Goal: Task Accomplishment & Management: Use online tool/utility

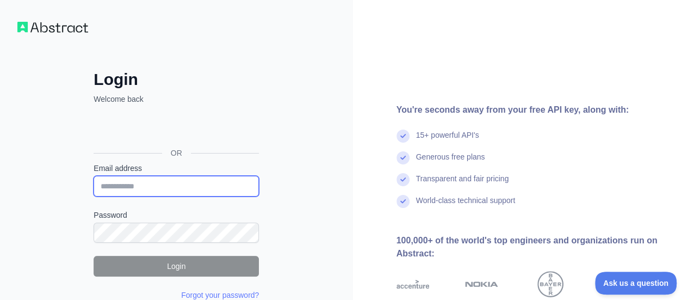
click at [203, 176] on input "Email address" at bounding box center [176, 186] width 165 height 21
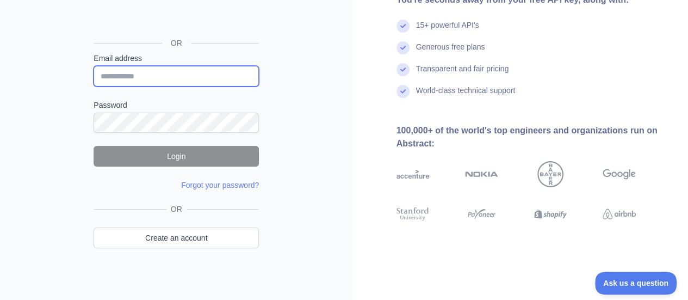
scroll to position [108, 0]
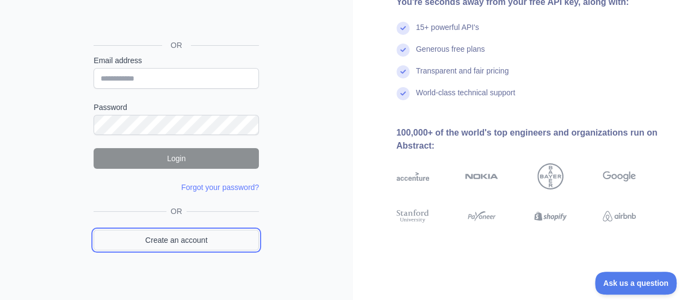
click at [165, 245] on link "Create an account" at bounding box center [176, 240] width 165 height 21
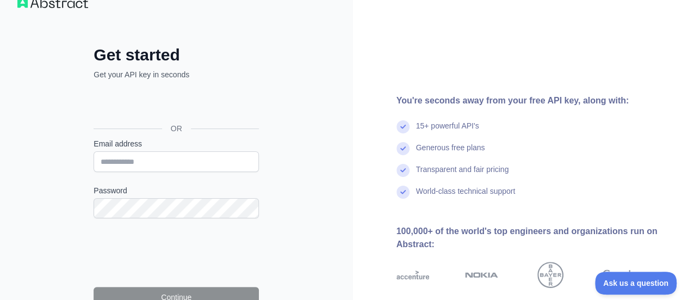
scroll to position [25, 0]
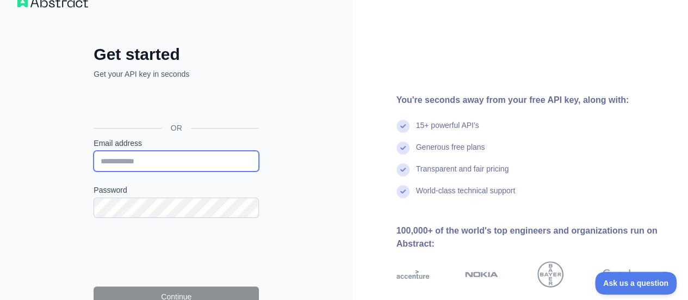
click at [164, 165] on input "Email address" at bounding box center [176, 161] width 165 height 21
paste input "**********"
type input "**********"
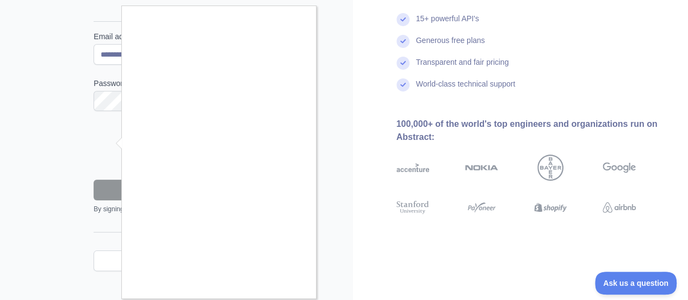
scroll to position [138, 0]
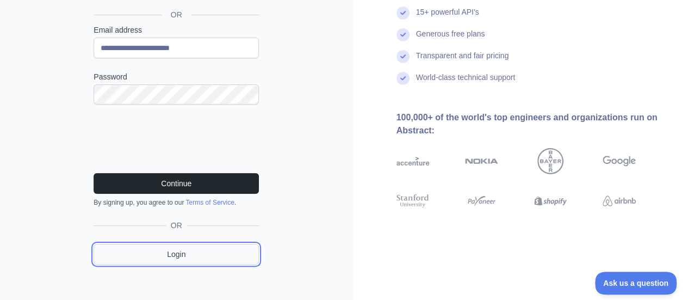
click at [159, 251] on link "Login" at bounding box center [176, 254] width 165 height 21
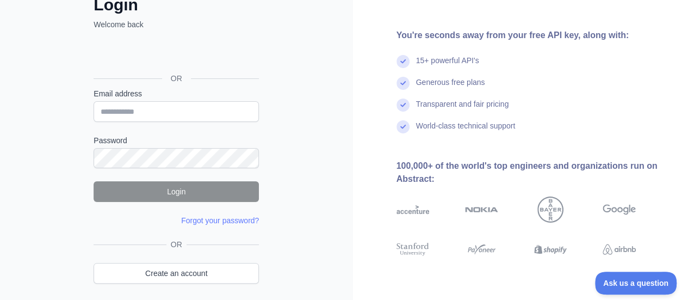
scroll to position [85, 0]
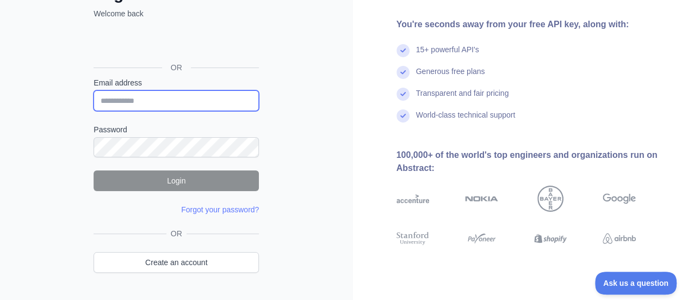
type input "**********"
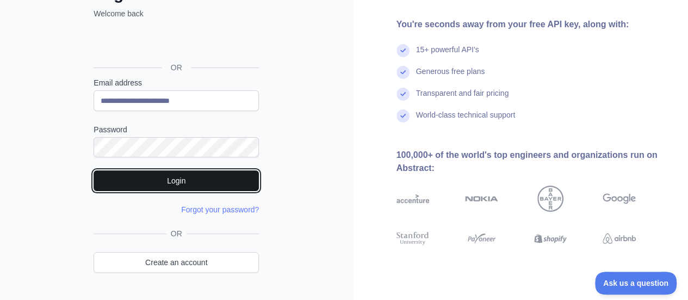
click at [229, 178] on button "Login" at bounding box center [176, 180] width 165 height 21
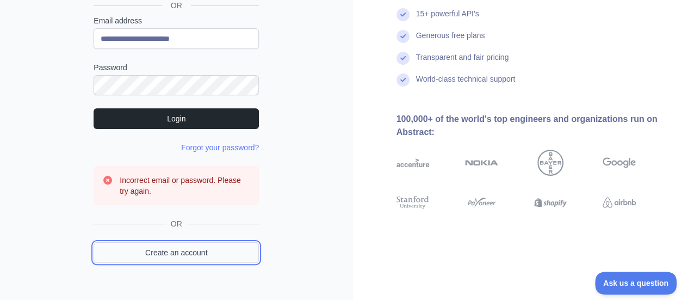
click at [197, 244] on link "Create an account" at bounding box center [176, 252] width 165 height 21
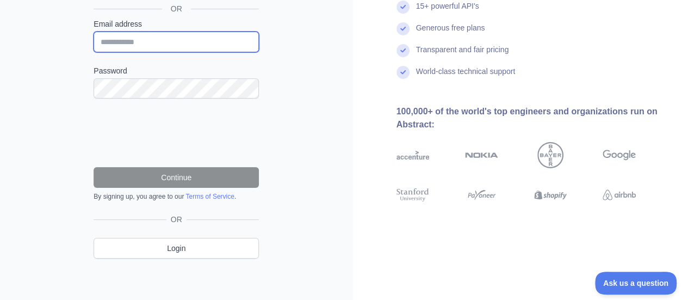
type input "**********"
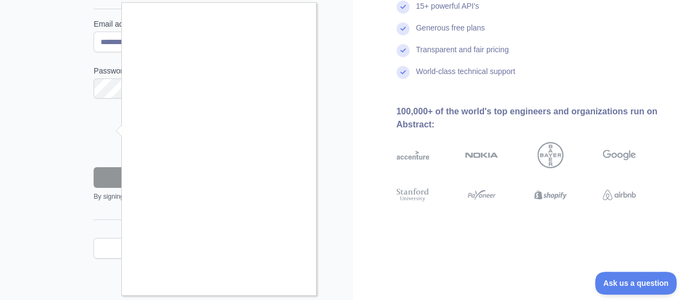
click at [382, 158] on div at bounding box center [344, 150] width 688 height 300
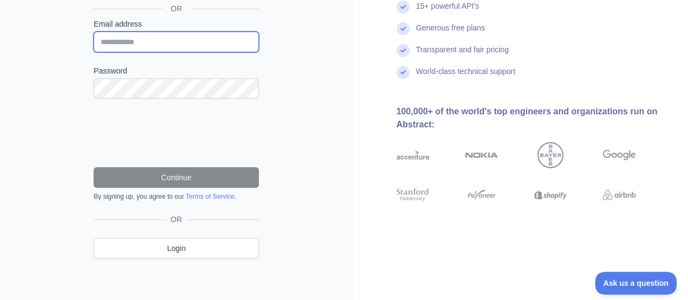
type input "**********"
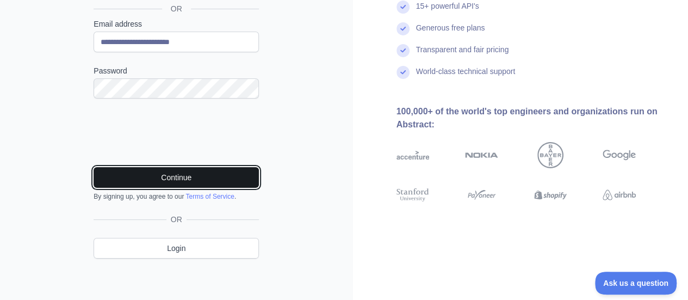
click at [218, 182] on button "Continue" at bounding box center [176, 177] width 165 height 21
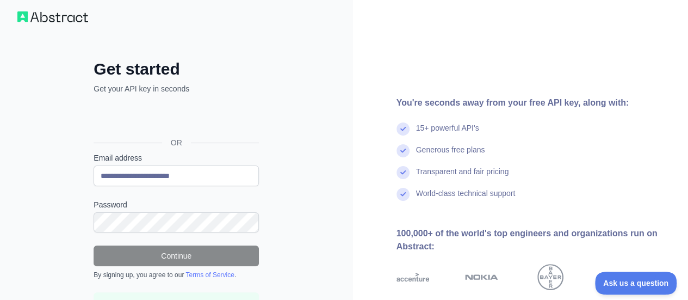
scroll to position [110, 0]
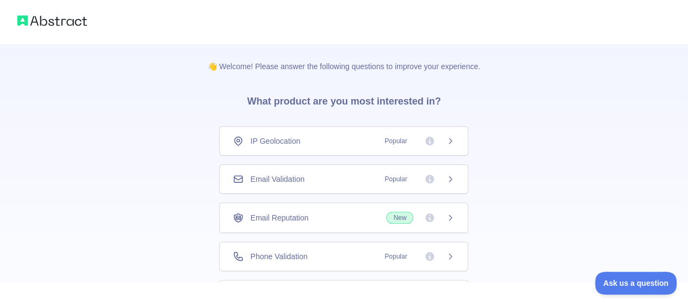
scroll to position [97, 0]
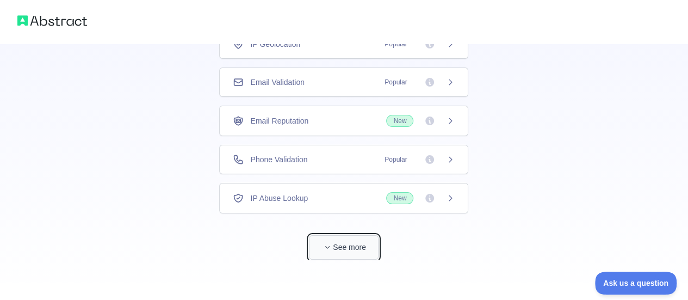
click at [342, 239] on button "See more" at bounding box center [344, 247] width 70 height 24
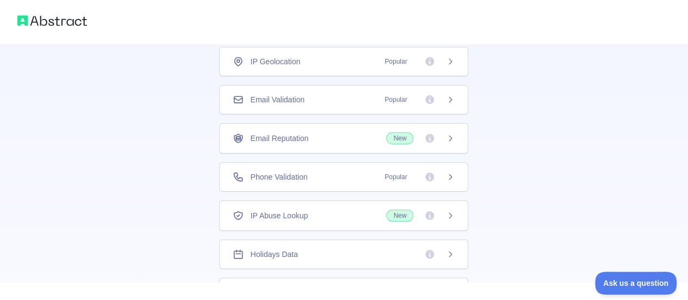
scroll to position [0, 0]
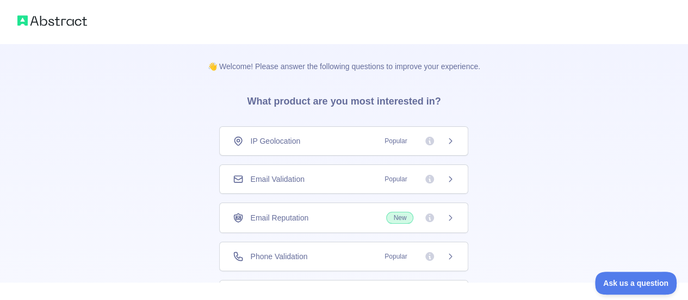
click at [362, 143] on div "IP Geolocation Popular" at bounding box center [344, 140] width 222 height 11
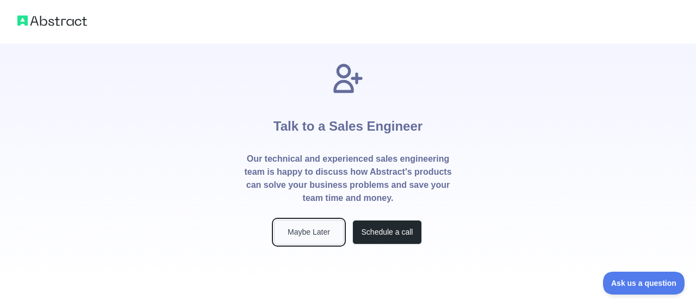
click at [327, 228] on button "Maybe Later" at bounding box center [309, 232] width 70 height 24
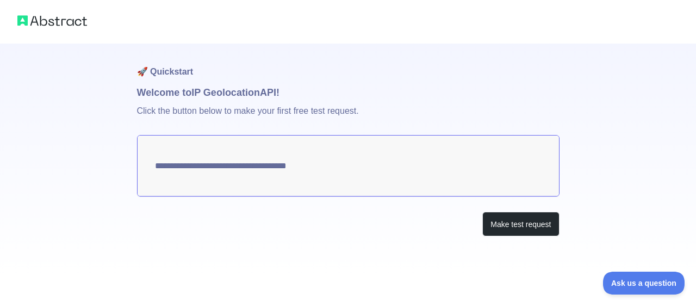
type textarea "**********"
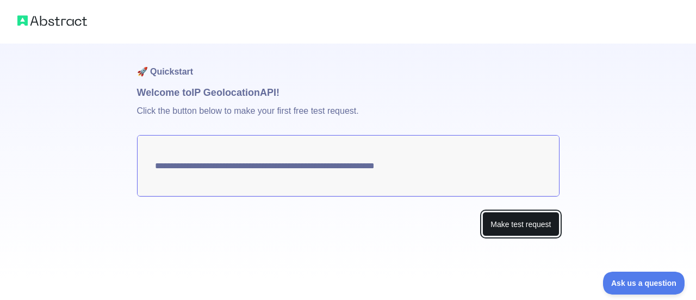
click at [520, 221] on button "Make test request" at bounding box center [520, 224] width 77 height 24
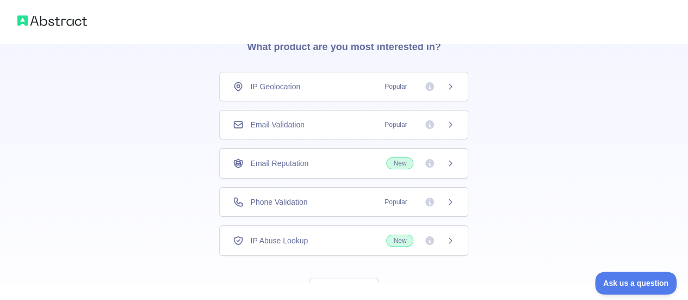
scroll to position [71, 0]
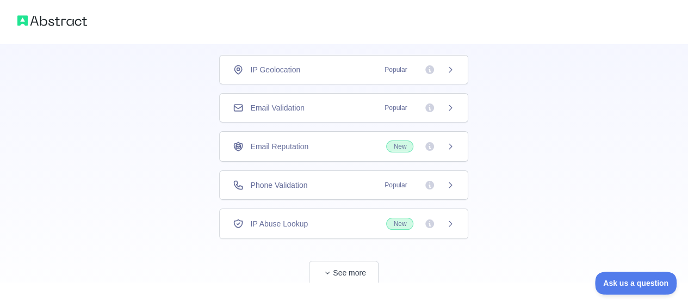
click at [323, 179] on div "Phone Validation Popular" at bounding box center [344, 184] width 222 height 11
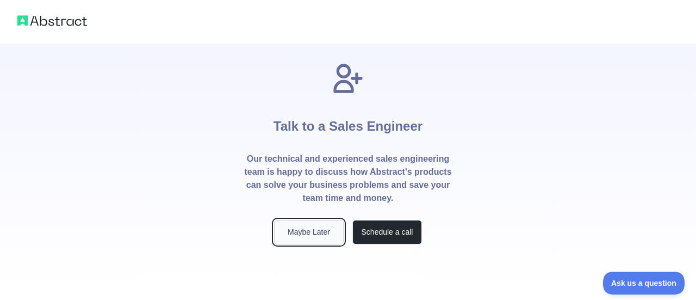
click at [326, 239] on button "Maybe Later" at bounding box center [309, 232] width 70 height 24
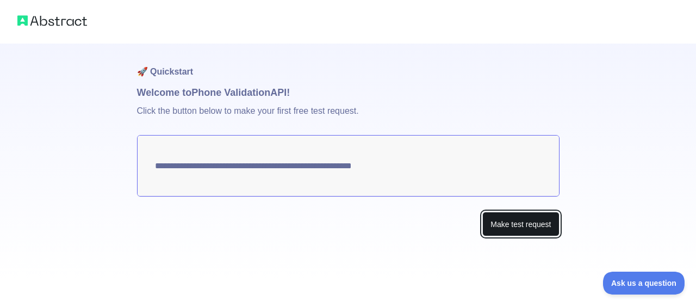
click at [499, 219] on button "Make test request" at bounding box center [520, 224] width 77 height 24
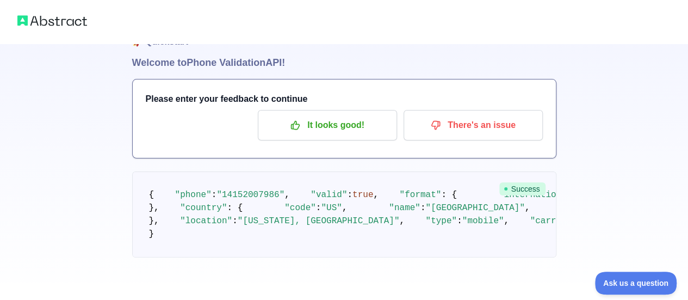
scroll to position [29, 0]
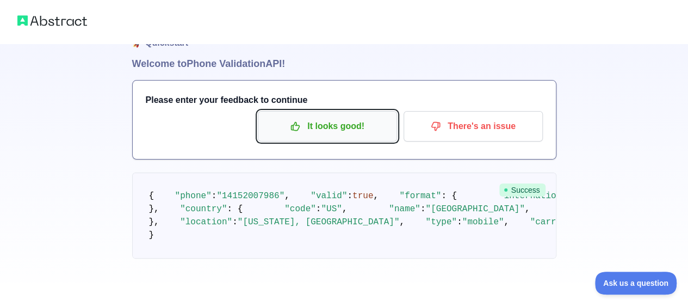
click at [345, 137] on button "It looks good!" at bounding box center [327, 126] width 139 height 30
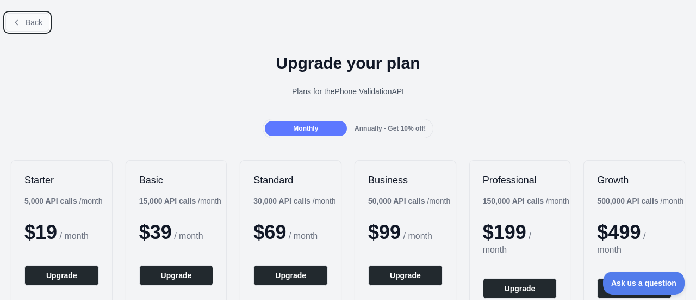
click at [28, 26] on span "Back" at bounding box center [34, 22] width 17 height 9
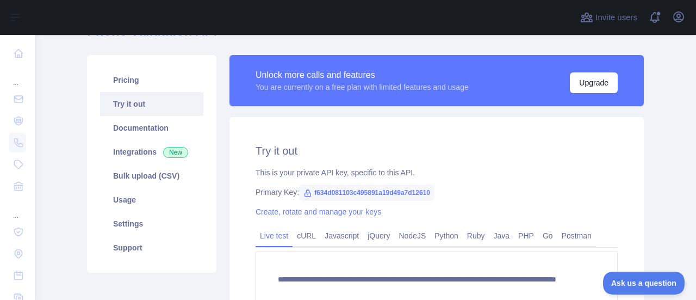
scroll to position [62, 0]
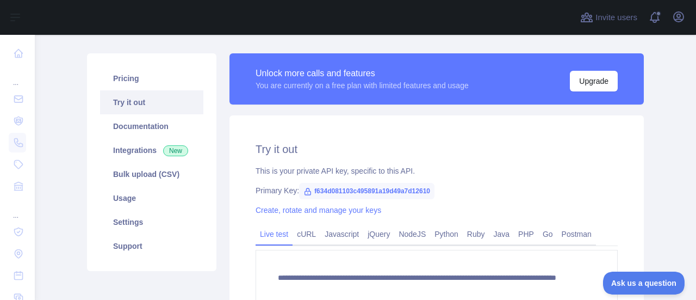
click at [302, 174] on div "This is your private API key, specific to this API." at bounding box center [437, 170] width 362 height 11
drag, startPoint x: 302, startPoint y: 174, endPoint x: 351, endPoint y: 170, distance: 49.6
click at [351, 170] on div "This is your private API key, specific to this API." at bounding box center [437, 170] width 362 height 11
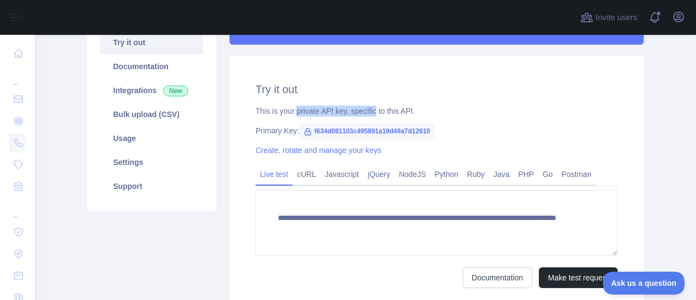
scroll to position [140, 0]
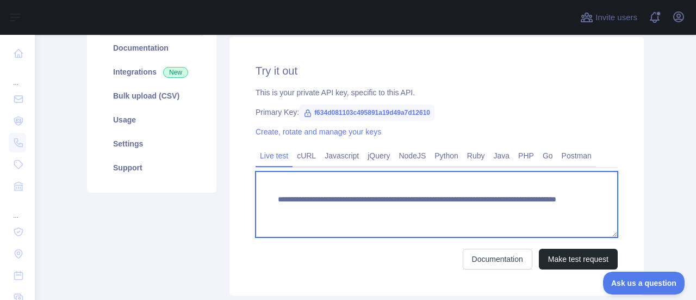
click at [428, 206] on textarea "**********" at bounding box center [437, 204] width 362 height 66
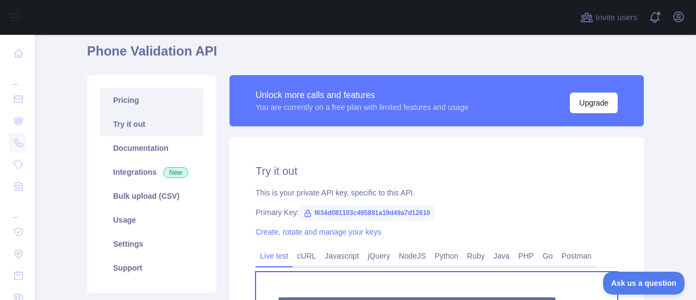
scroll to position [0, 0]
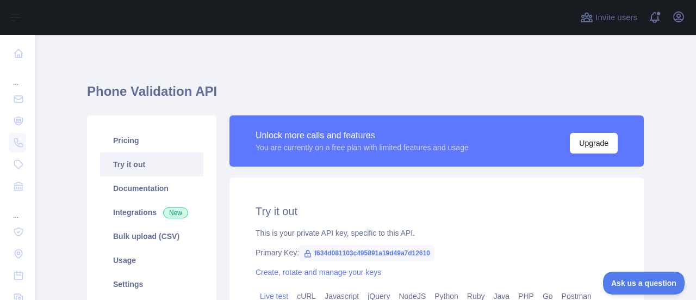
click at [168, 95] on h1 "Phone Validation API" at bounding box center [365, 96] width 557 height 26
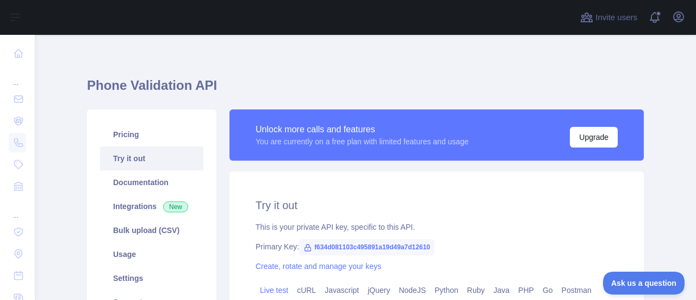
click at [282, 144] on div "You are currently on a free plan with limited features and usage" at bounding box center [362, 141] width 213 height 11
drag, startPoint x: 282, startPoint y: 144, endPoint x: 394, endPoint y: 160, distance: 113.2
click at [394, 160] on div "Unlock more calls and features You are currently on a free plan with limited fe…" at bounding box center [437, 140] width 414 height 62
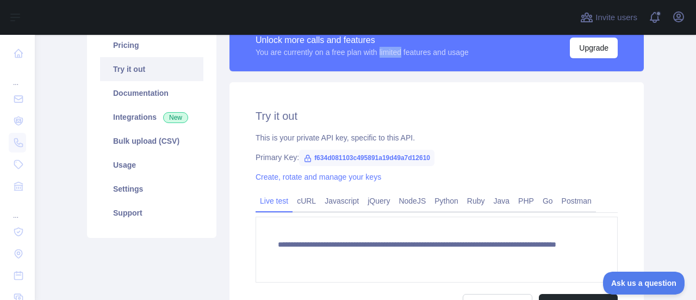
scroll to position [101, 0]
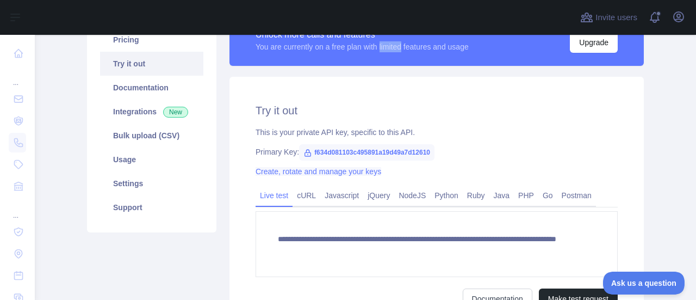
click at [299, 171] on link "Create, rotate and manage your keys" at bounding box center [319, 171] width 126 height 9
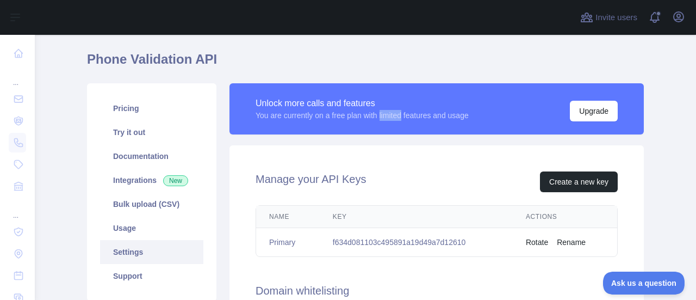
scroll to position [32, 0]
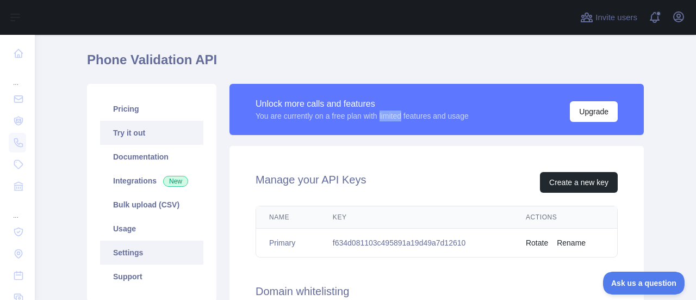
click at [141, 129] on link "Try it out" at bounding box center [151, 133] width 103 height 24
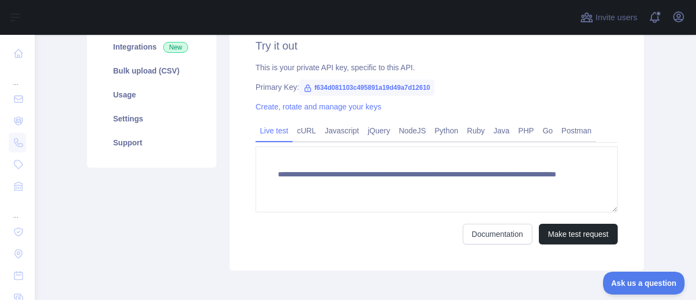
scroll to position [171, 0]
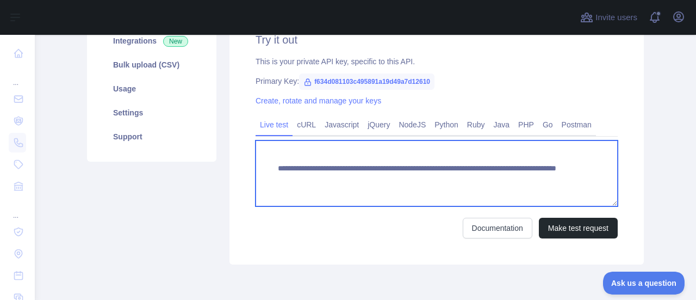
drag, startPoint x: 513, startPoint y: 184, endPoint x: 269, endPoint y: 165, distance: 245.0
click at [269, 165] on textarea "**********" at bounding box center [437, 173] width 362 height 66
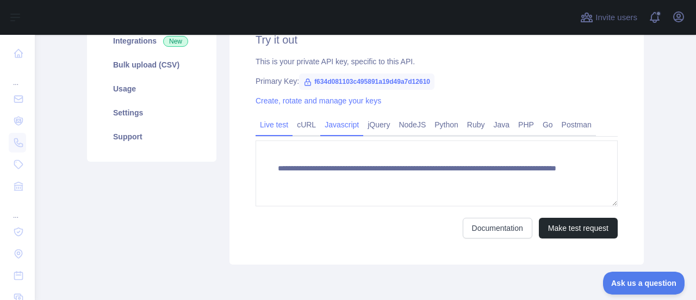
click at [352, 123] on link "Javascript" at bounding box center [341, 124] width 43 height 17
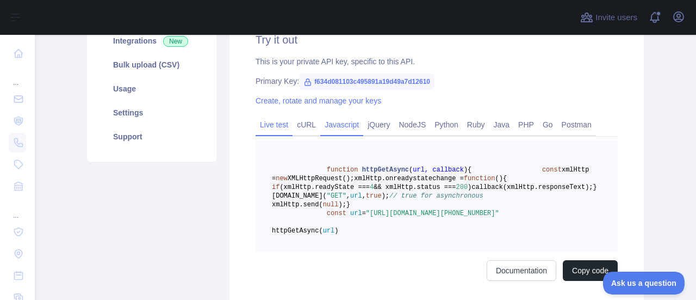
click at [269, 128] on link "Live test" at bounding box center [274, 124] width 37 height 17
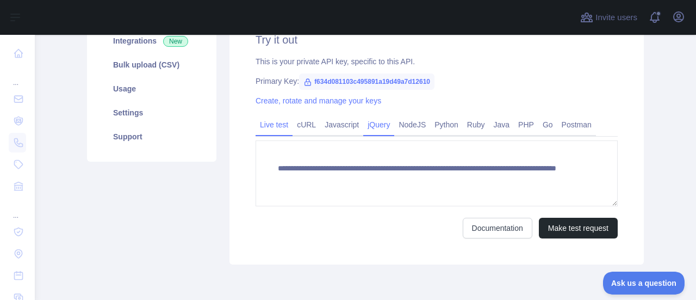
click at [387, 125] on link "jQuery" at bounding box center [378, 124] width 31 height 17
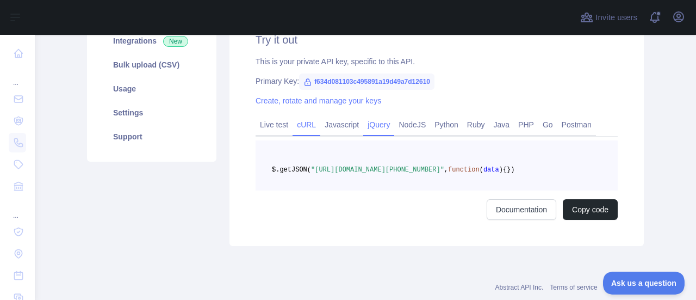
click at [301, 128] on link "cURL" at bounding box center [307, 124] width 28 height 17
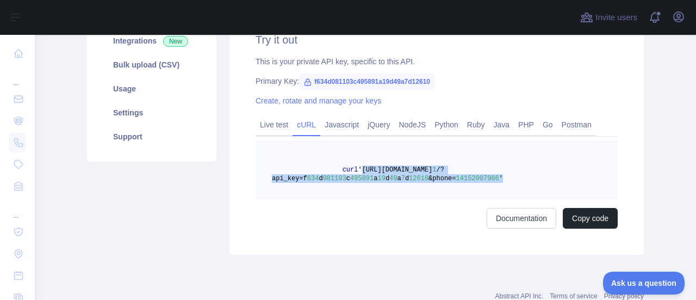
drag, startPoint x: 488, startPoint y: 180, endPoint x: 349, endPoint y: 165, distance: 140.6
click at [349, 165] on pre "curl '[URL][DOMAIN_NAME] 1 /?api_key=f 634 d 081103 c 495891 a 19 d 49 a 7 d 12…" at bounding box center [437, 169] width 362 height 59
click at [456, 178] on span "14152007986" at bounding box center [477, 179] width 43 height 8
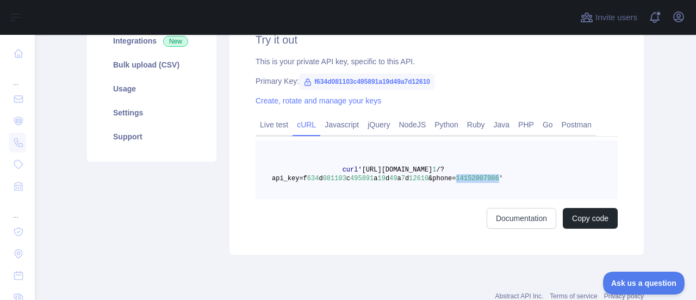
drag, startPoint x: 437, startPoint y: 178, endPoint x: 474, endPoint y: 176, distance: 37.1
click at [474, 176] on span "14152007986" at bounding box center [477, 179] width 43 height 8
copy span "14152007986"
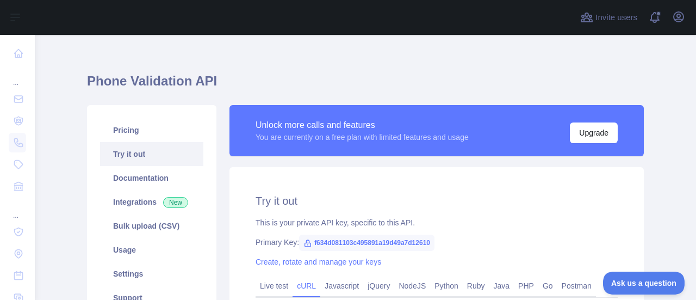
scroll to position [2, 0]
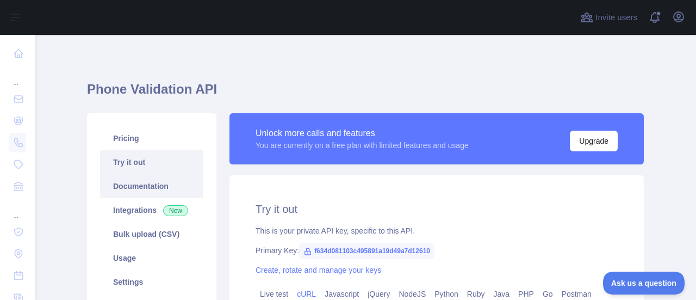
click at [157, 193] on link "Documentation" at bounding box center [151, 186] width 103 height 24
click at [130, 186] on link "Documentation" at bounding box center [151, 186] width 103 height 24
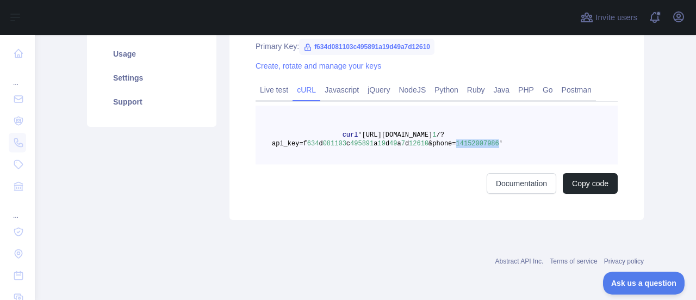
scroll to position [0, 0]
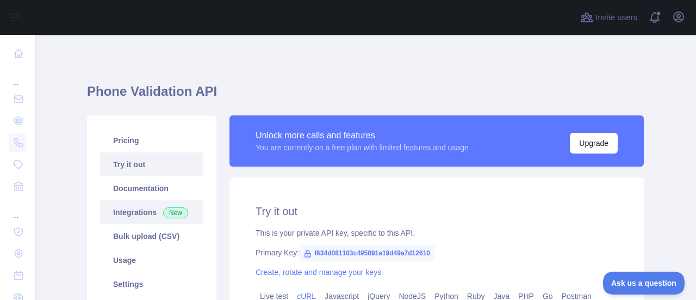
click at [127, 200] on link "Integrations New" at bounding box center [151, 212] width 103 height 24
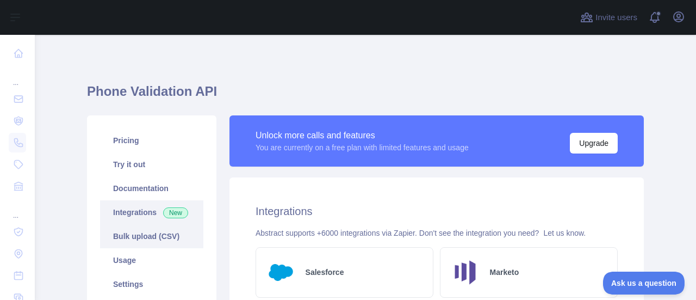
click at [129, 246] on link "Bulk upload (CSV)" at bounding box center [151, 236] width 103 height 24
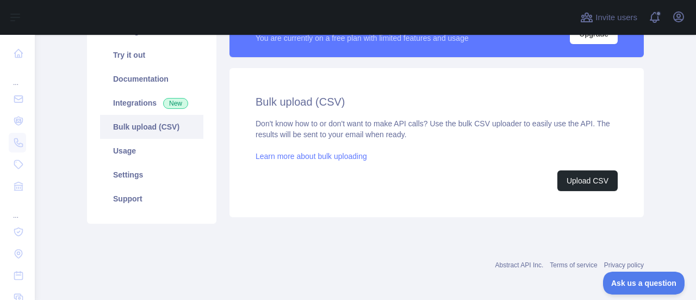
scroll to position [113, 0]
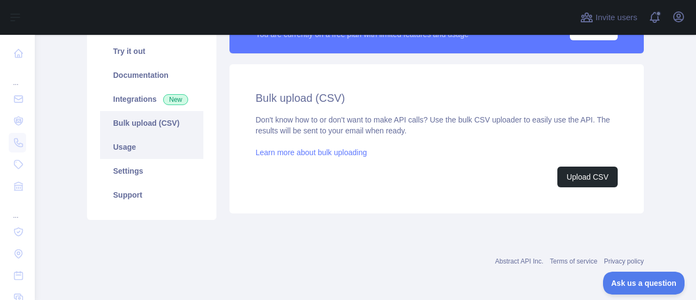
click at [117, 151] on link "Usage" at bounding box center [151, 147] width 103 height 24
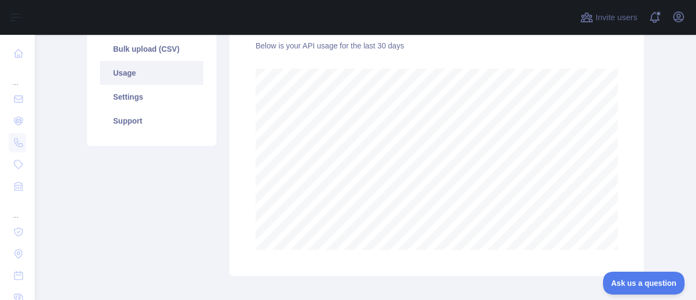
scroll to position [187, 0]
click at [124, 97] on link "Settings" at bounding box center [151, 97] width 103 height 24
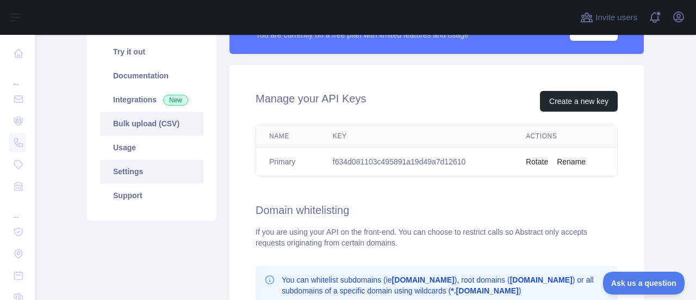
scroll to position [114, 0]
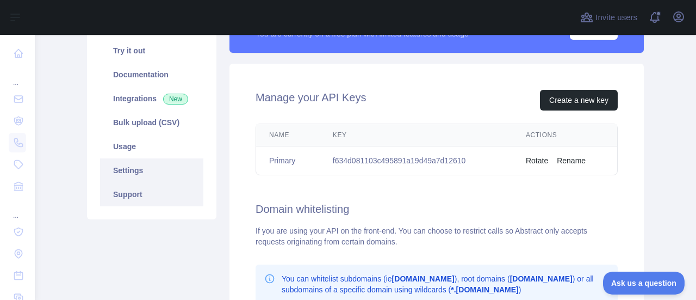
click at [128, 193] on link "Support" at bounding box center [151, 194] width 103 height 24
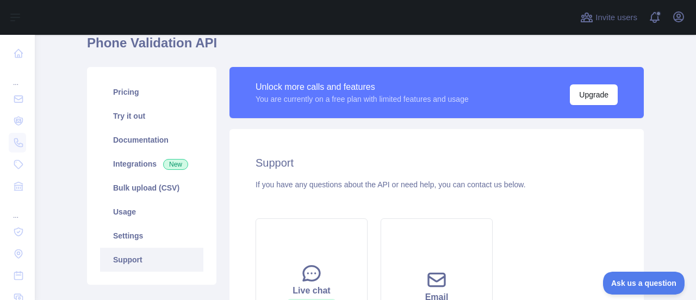
scroll to position [50, 0]
